Goal: Find specific page/section

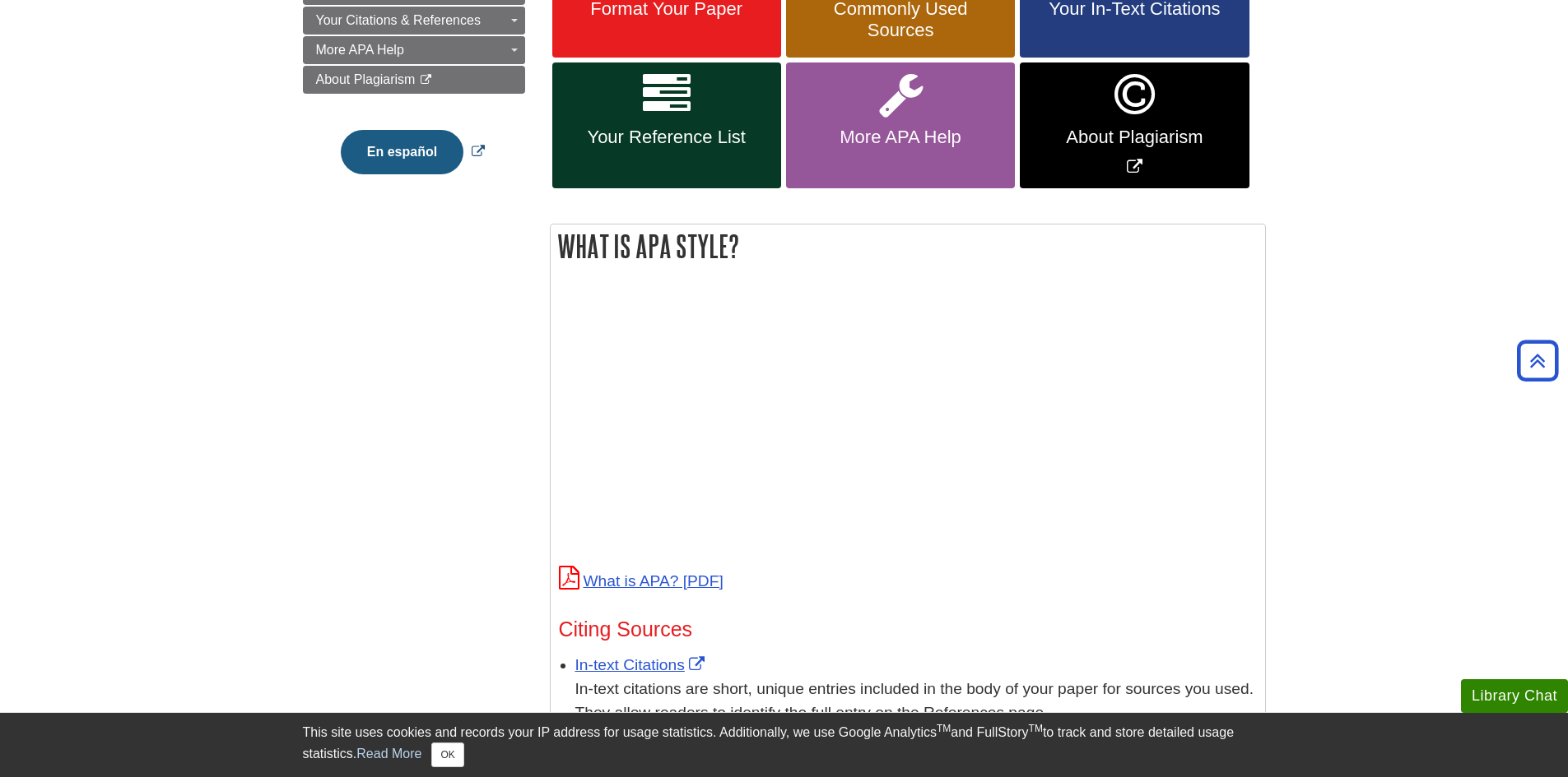
scroll to position [67, 0]
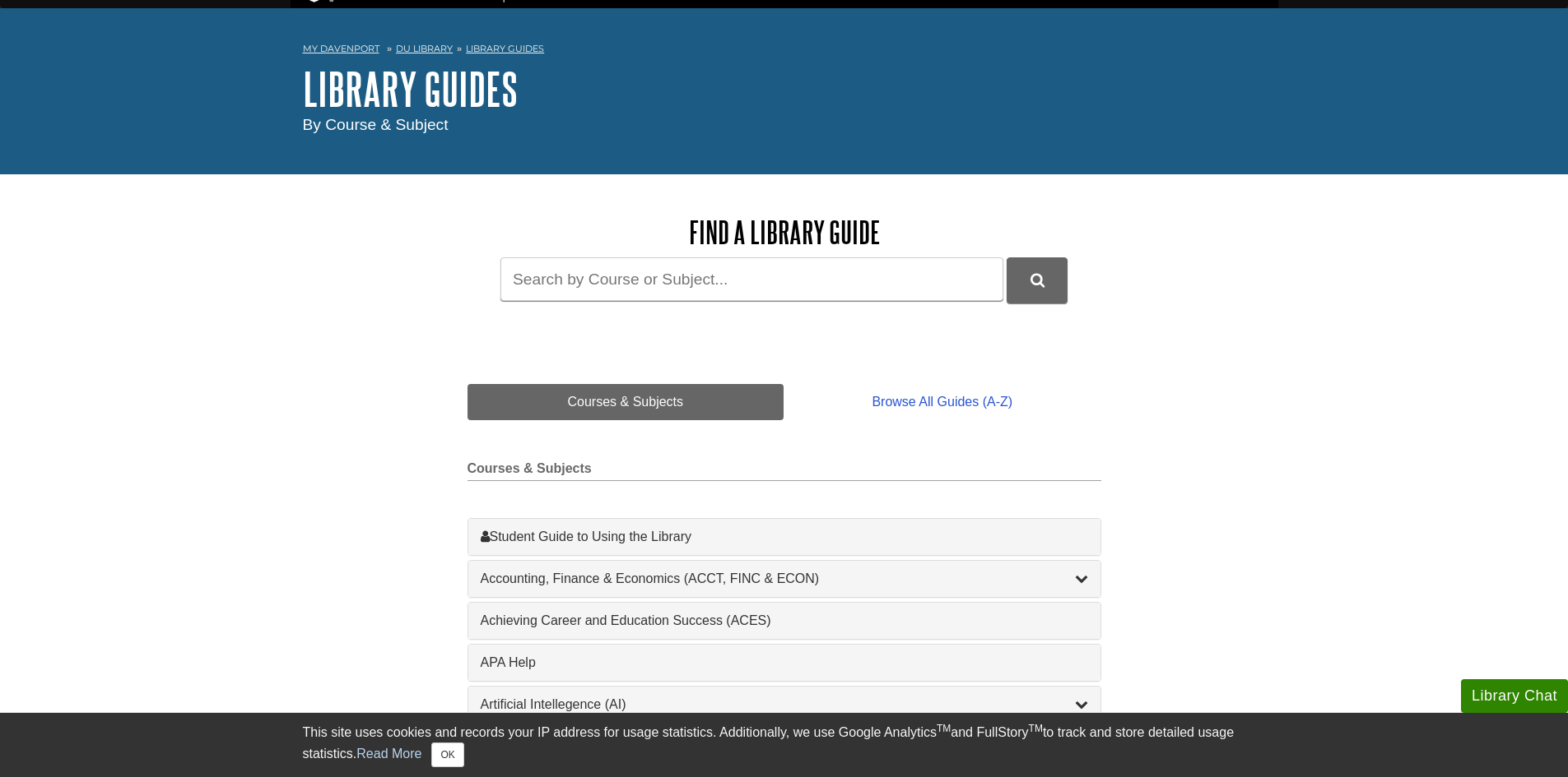
scroll to position [82, 0]
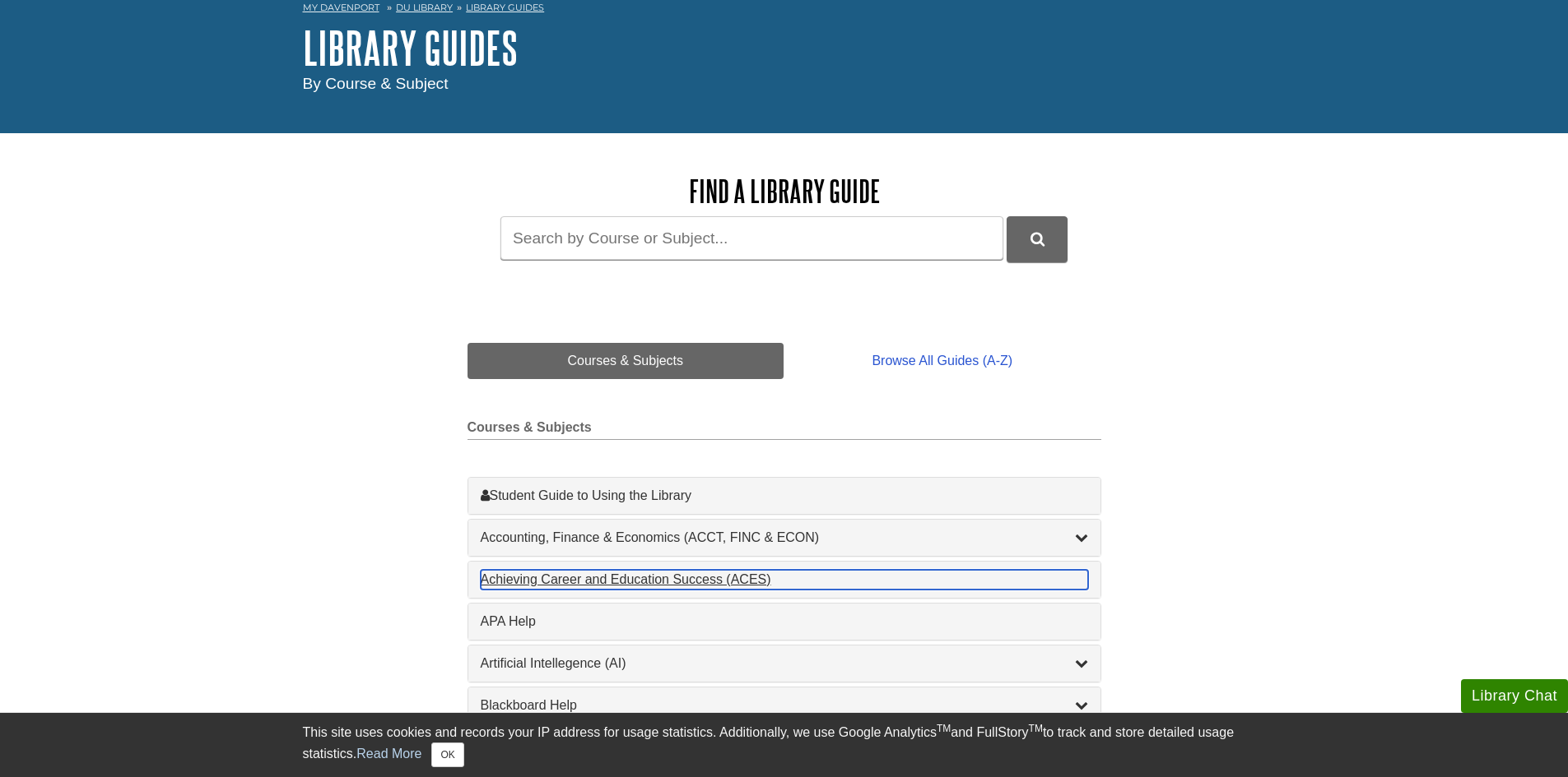
click at [741, 583] on div "Achieving Career and Education Success (ACES) , 1 guides" at bounding box center [784, 579] width 607 height 20
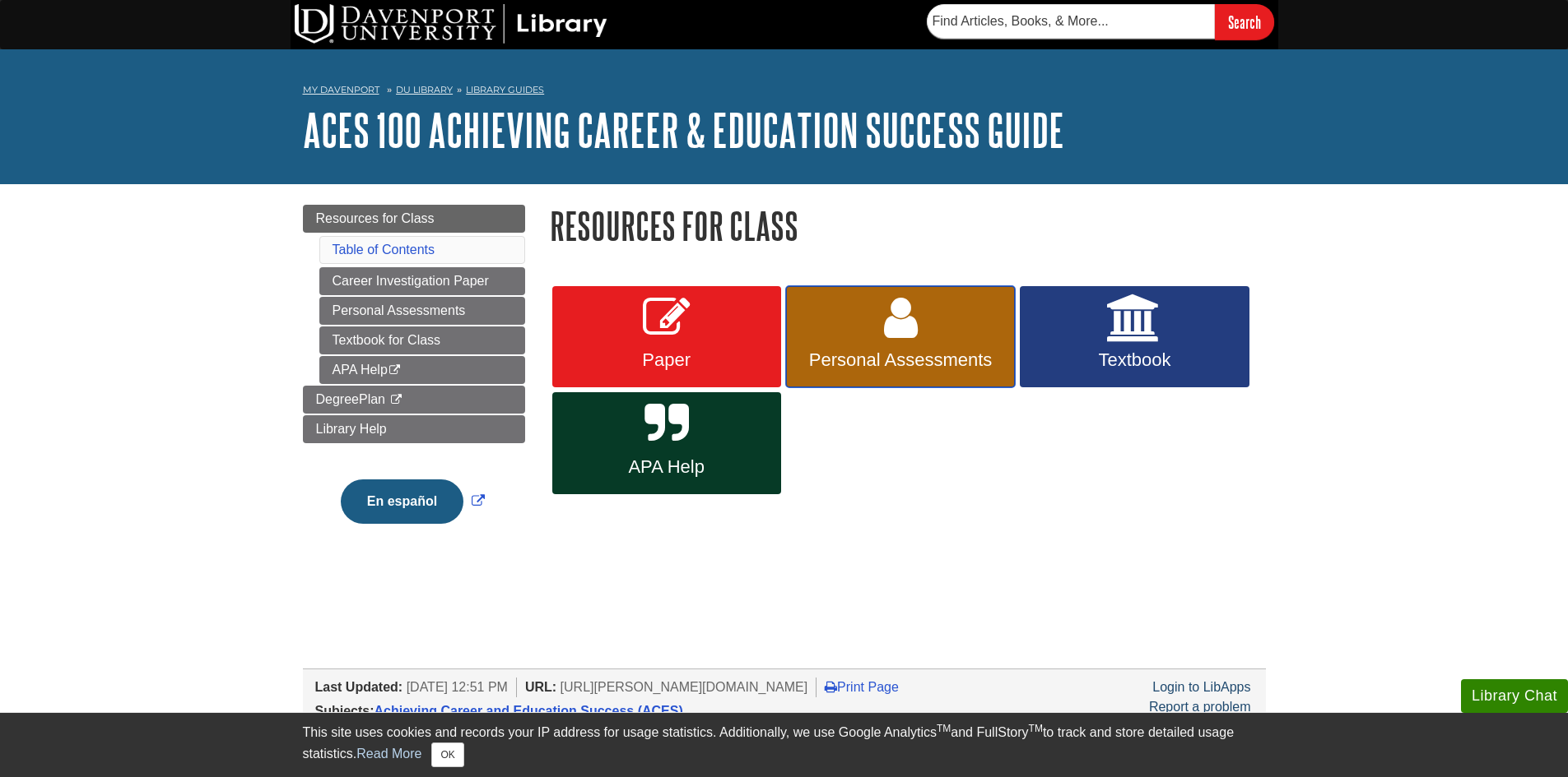
click at [858, 346] on link "Personal Assessments" at bounding box center [901, 337] width 229 height 102
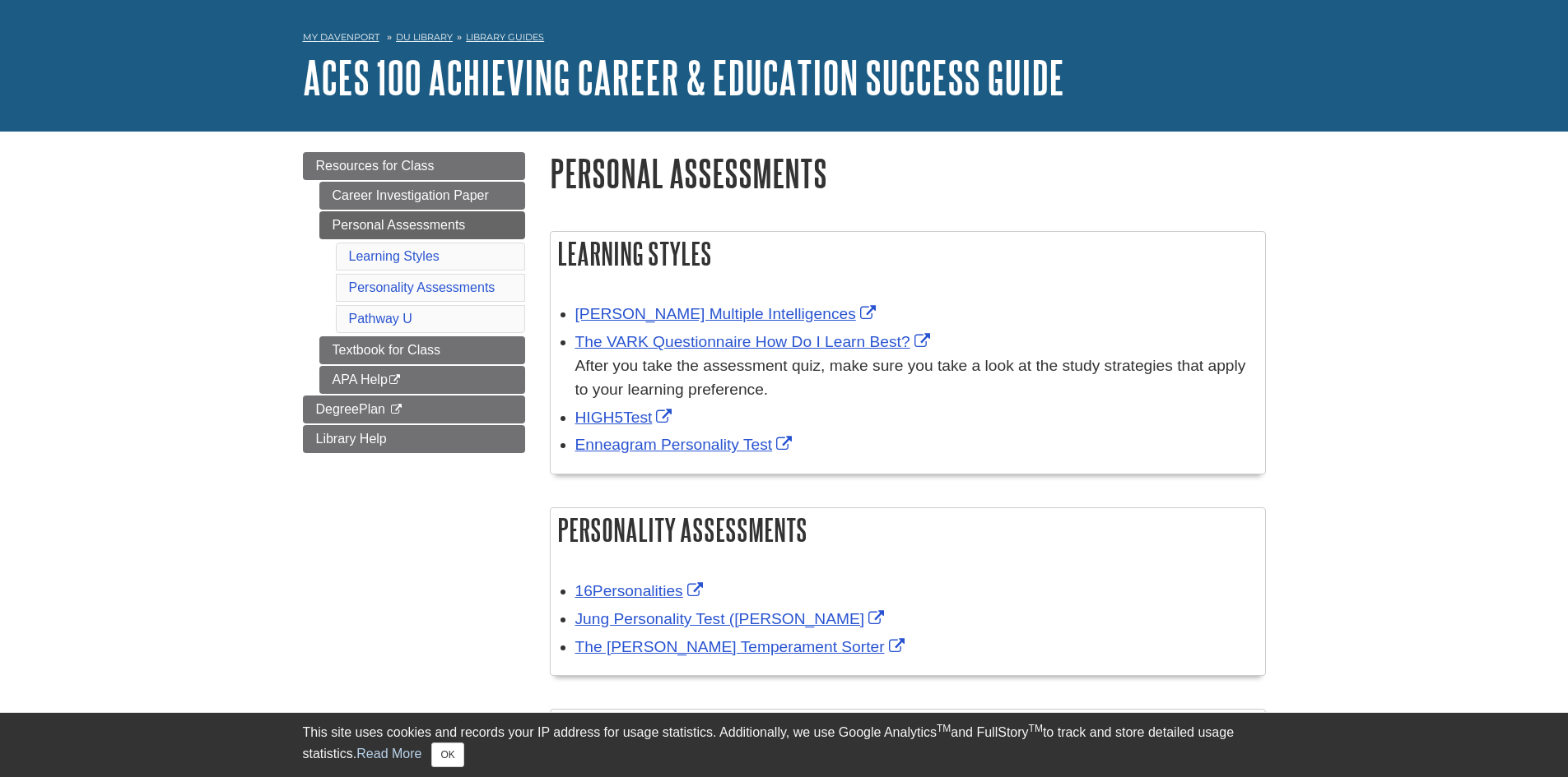
scroll to position [82, 0]
